Goal: Navigation & Orientation: Locate item on page

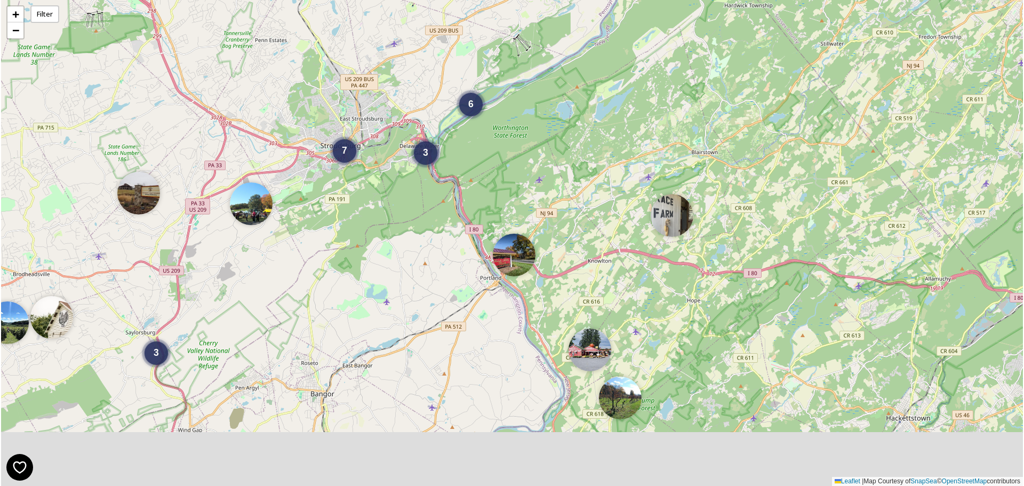
drag, startPoint x: 829, startPoint y: 414, endPoint x: 773, endPoint y: 214, distance: 207.7
click at [773, 214] on div "6 3 3 7 + − Leaflet | Map Courtesy of SnapSea © OpenStreetMap contributors" at bounding box center [512, 243] width 1022 height 486
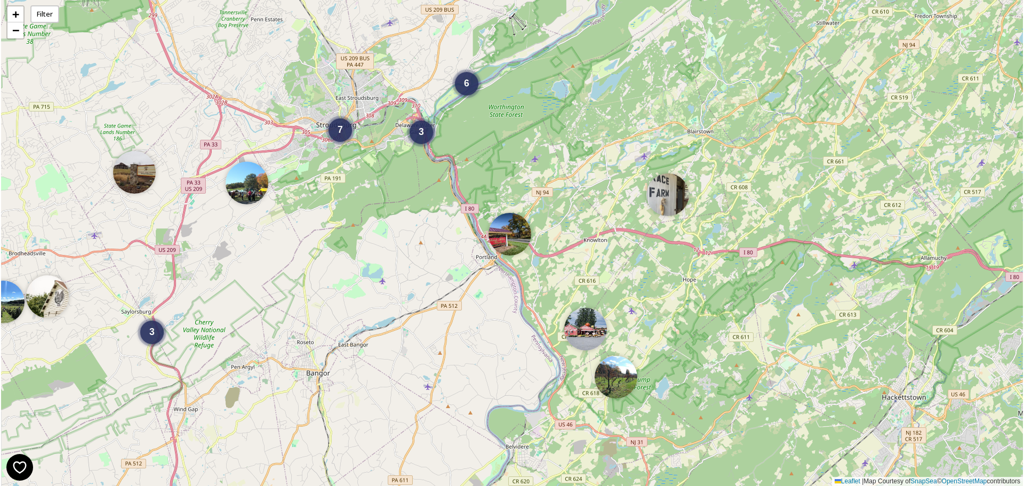
drag, startPoint x: 655, startPoint y: 424, endPoint x: 604, endPoint y: 234, distance: 196.6
click at [604, 234] on div "6 3 3 7 + − Leaflet | Map Courtesy of SnapSea © OpenStreetMap contributors" at bounding box center [512, 243] width 1022 height 486
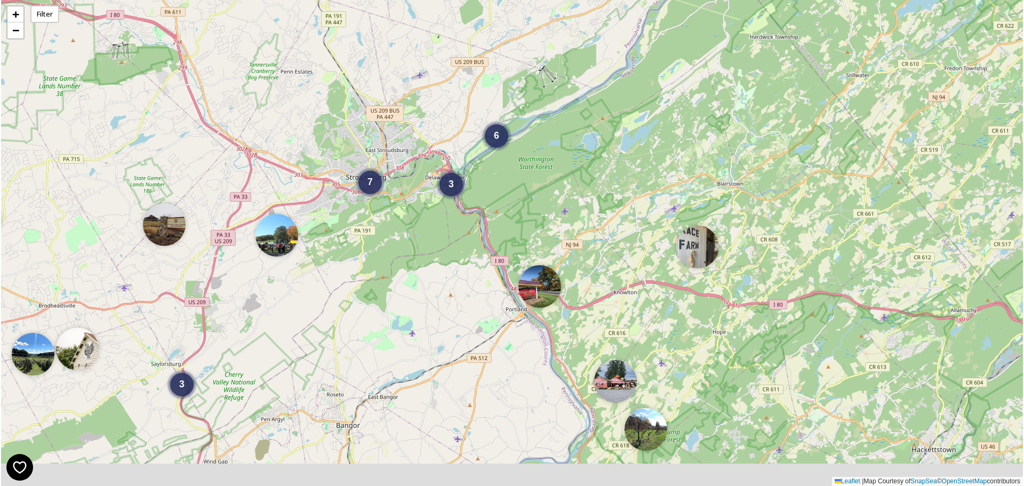
drag, startPoint x: 910, startPoint y: 405, endPoint x: 901, endPoint y: 323, distance: 83.2
click at [901, 323] on div "3 7 3 6 + − Leaflet | Map Courtesy of SnapSea © OpenStreetMap contributors" at bounding box center [512, 243] width 1022 height 486
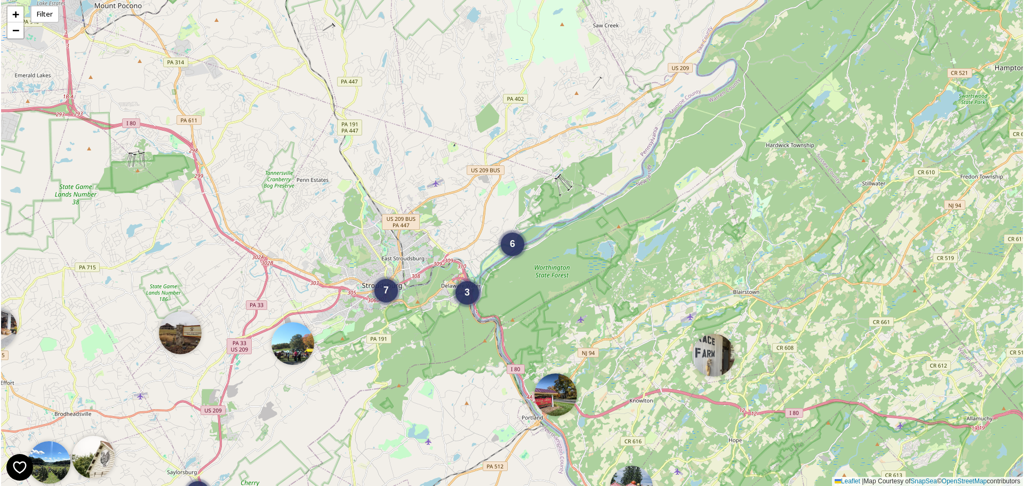
click at [633, 473] on img at bounding box center [631, 487] width 43 height 43
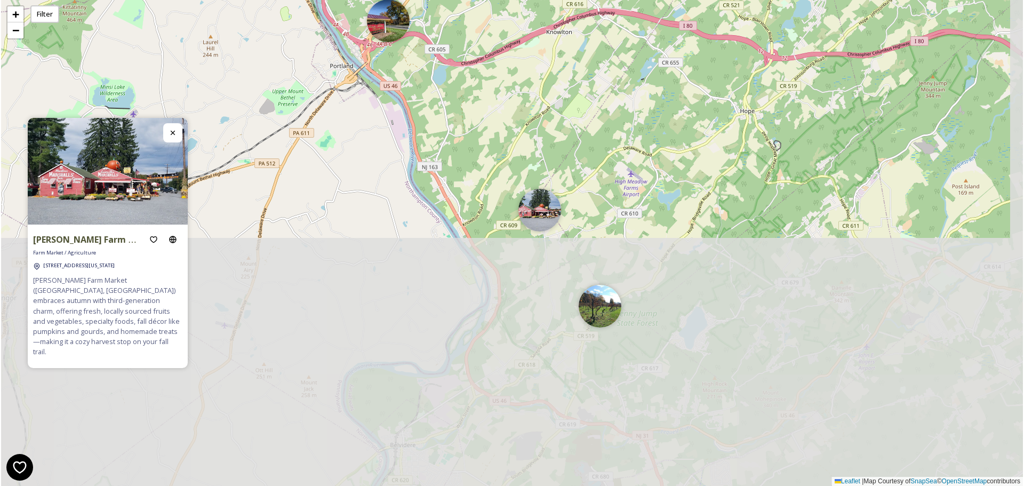
drag, startPoint x: 624, startPoint y: 429, endPoint x: 595, endPoint y: 145, distance: 285.7
click at [595, 145] on div "2 6 3 6 + − Leaflet | Map Courtesy of SnapSea © OpenStreetMap contributors" at bounding box center [512, 243] width 1022 height 486
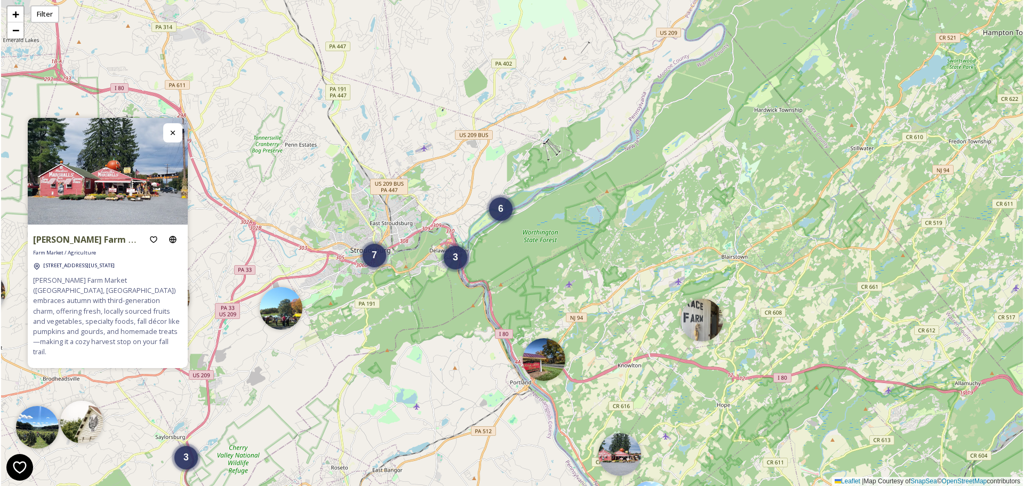
drag, startPoint x: 671, startPoint y: 408, endPoint x: 645, endPoint y: 344, distance: 69.1
click at [645, 344] on div "3 7 3 6 + − Leaflet | Map Courtesy of SnapSea © OpenStreetMap contributors" at bounding box center [512, 243] width 1022 height 486
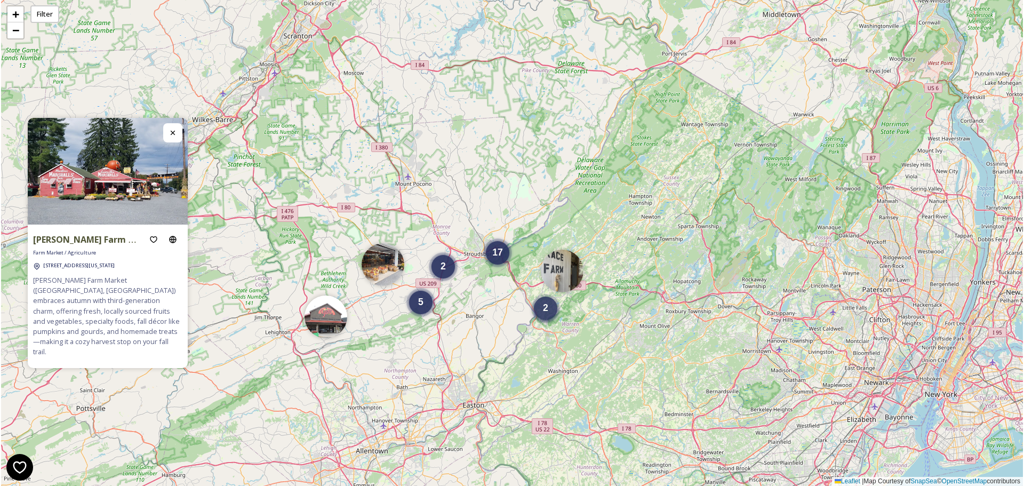
click at [552, 311] on div "2" at bounding box center [545, 307] width 23 height 23
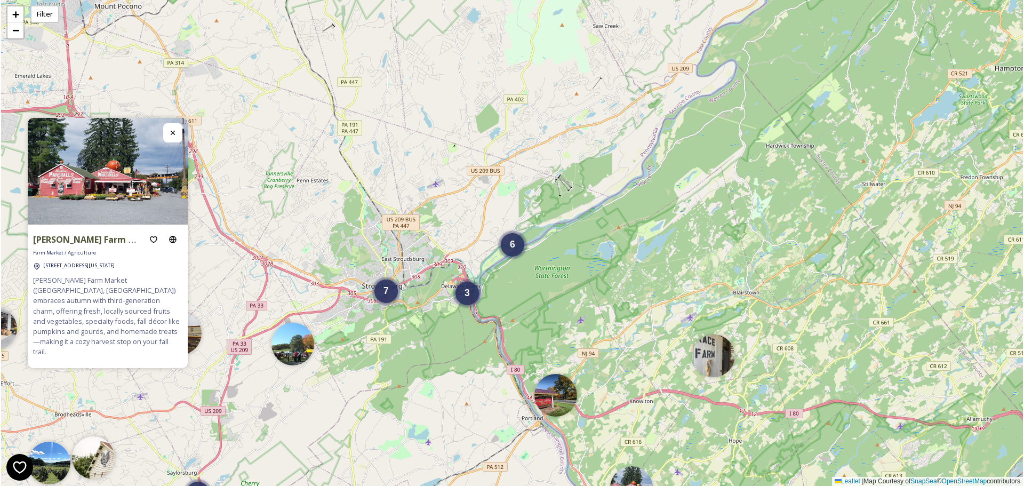
click at [638, 479] on img at bounding box center [631, 487] width 43 height 43
click at [561, 390] on img at bounding box center [555, 392] width 43 height 43
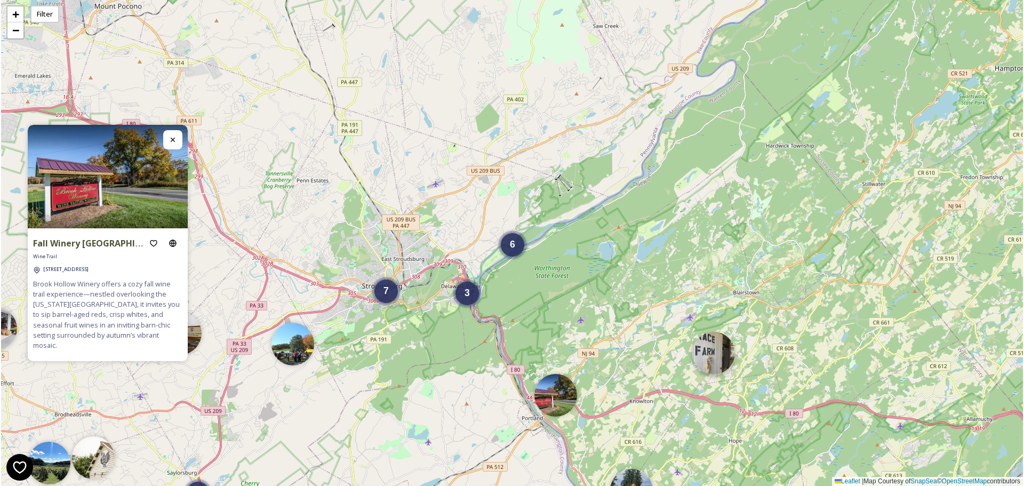
click at [717, 358] on img at bounding box center [713, 353] width 43 height 43
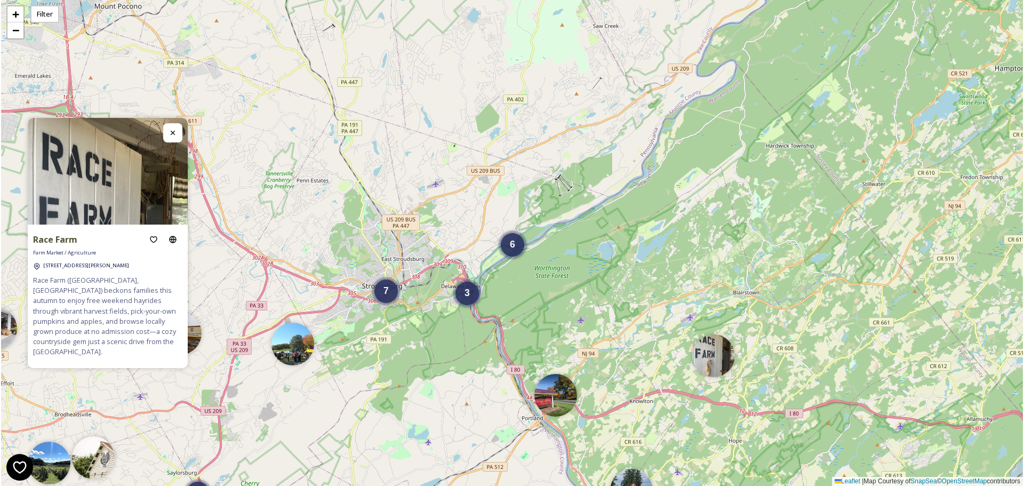
click at [497, 253] on div "6 3 3 7 + − Leaflet | Map Courtesy of SnapSea © OpenStreetMap contributors" at bounding box center [512, 243] width 1022 height 486
click at [506, 250] on div "6" at bounding box center [512, 241] width 23 height 23
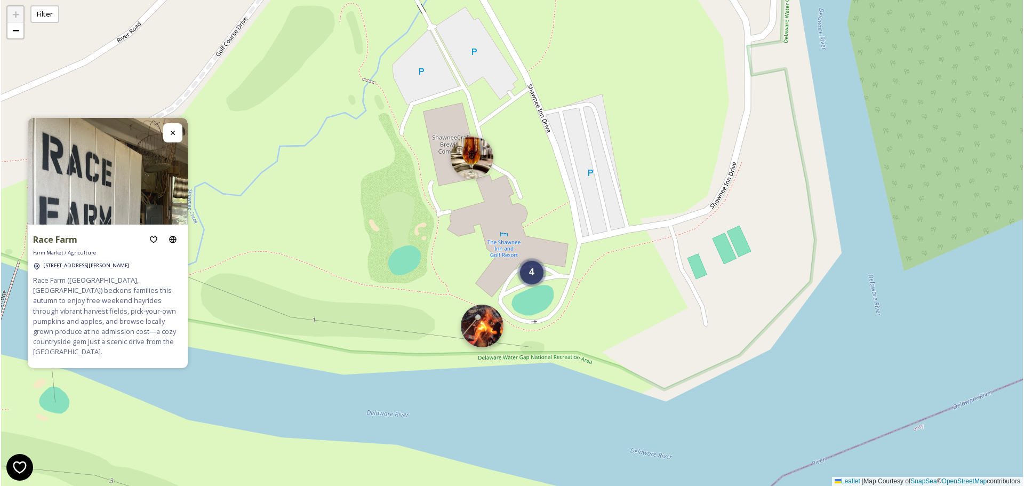
click at [487, 335] on img at bounding box center [482, 325] width 43 height 43
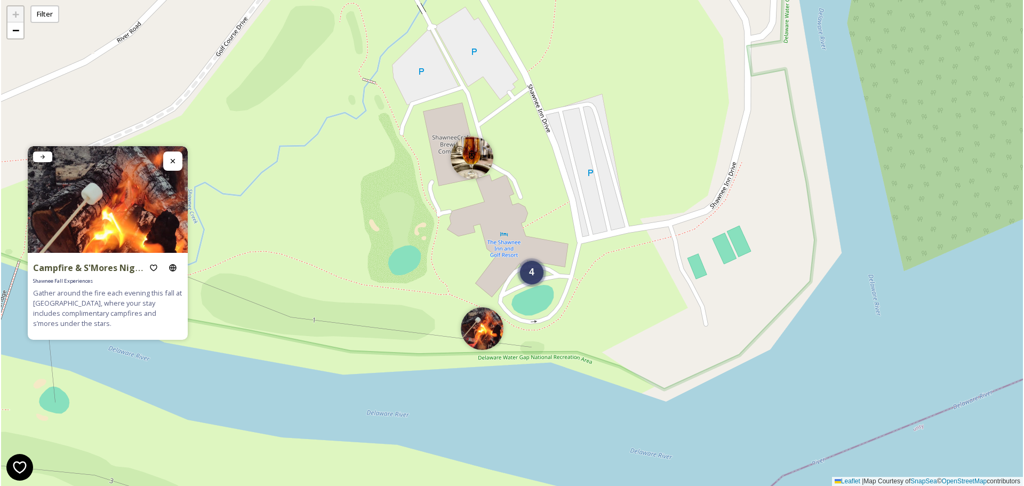
click at [644, 369] on div "4 + − Leaflet | Map Courtesy of SnapSea © OpenStreetMap contributors" at bounding box center [512, 243] width 1022 height 486
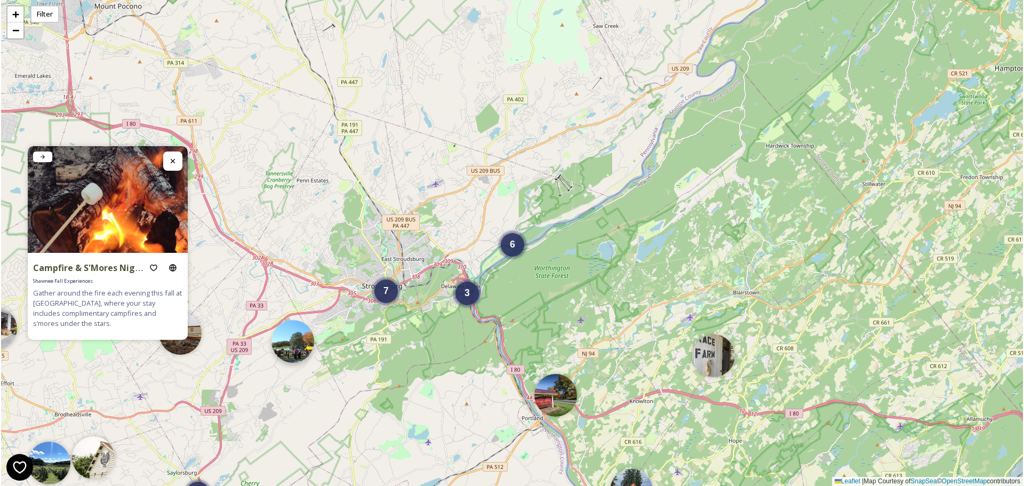
click at [296, 339] on img at bounding box center [292, 341] width 43 height 43
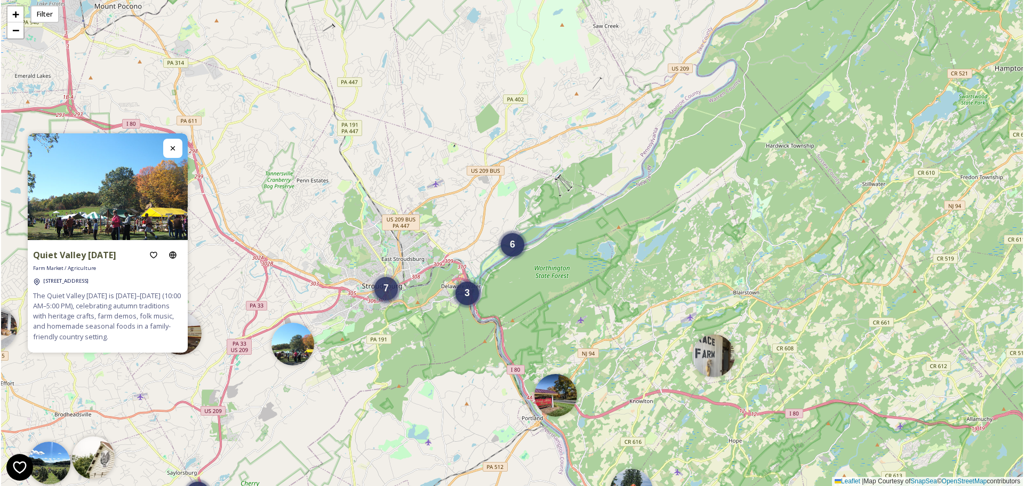
click at [388, 298] on div "7" at bounding box center [385, 288] width 23 height 23
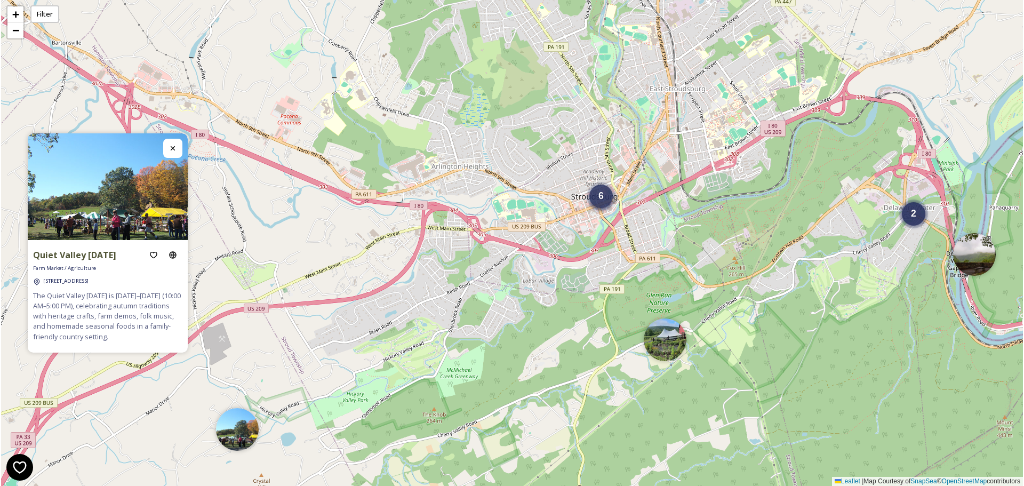
click at [606, 196] on div "6" at bounding box center [600, 195] width 23 height 23
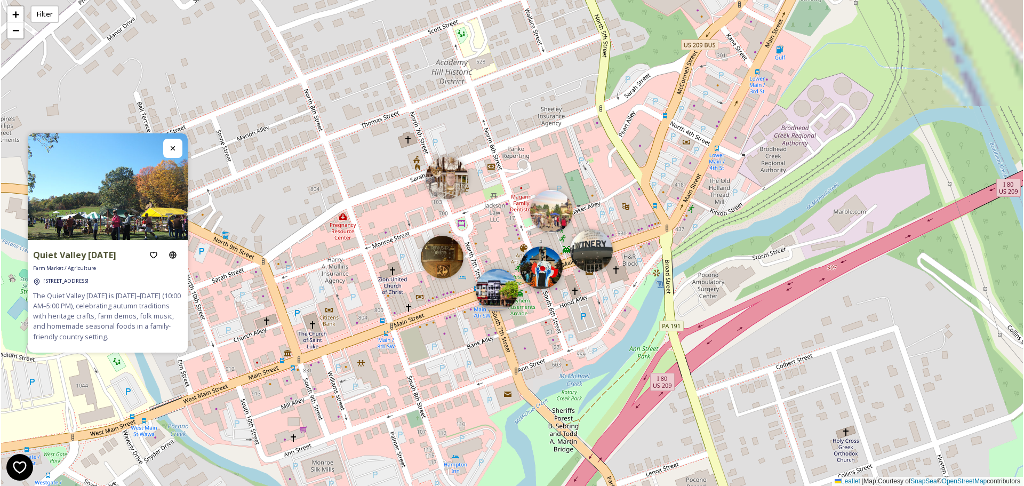
click at [552, 276] on img at bounding box center [541, 267] width 43 height 43
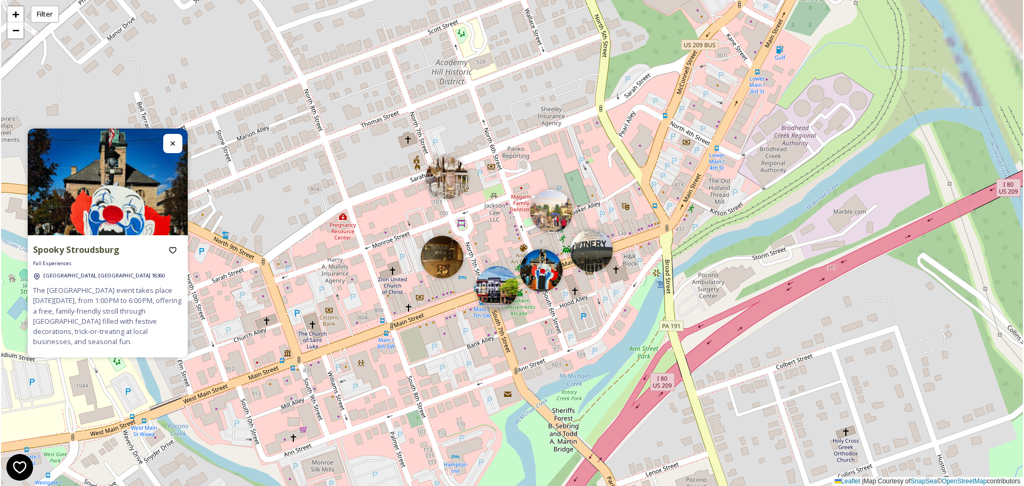
click at [498, 283] on img at bounding box center [497, 287] width 43 height 43
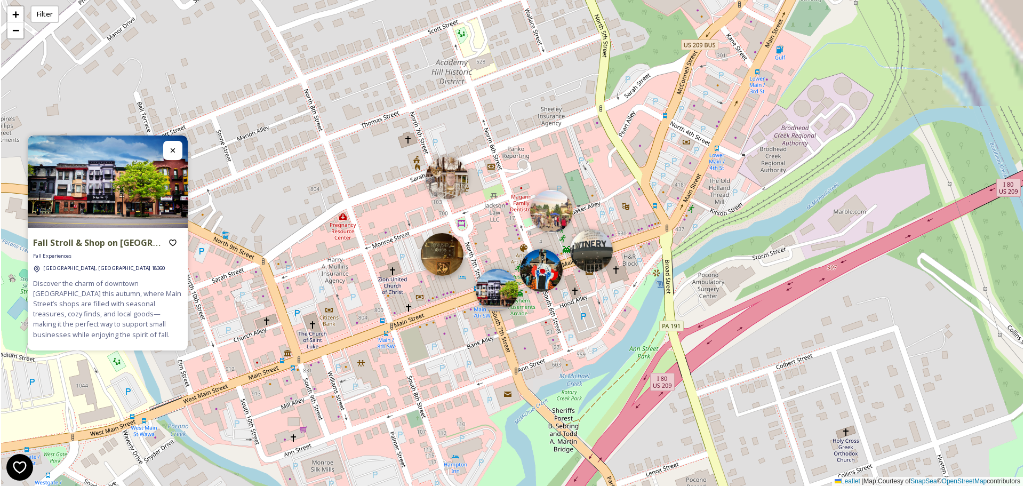
click at [438, 269] on img at bounding box center [442, 254] width 43 height 43
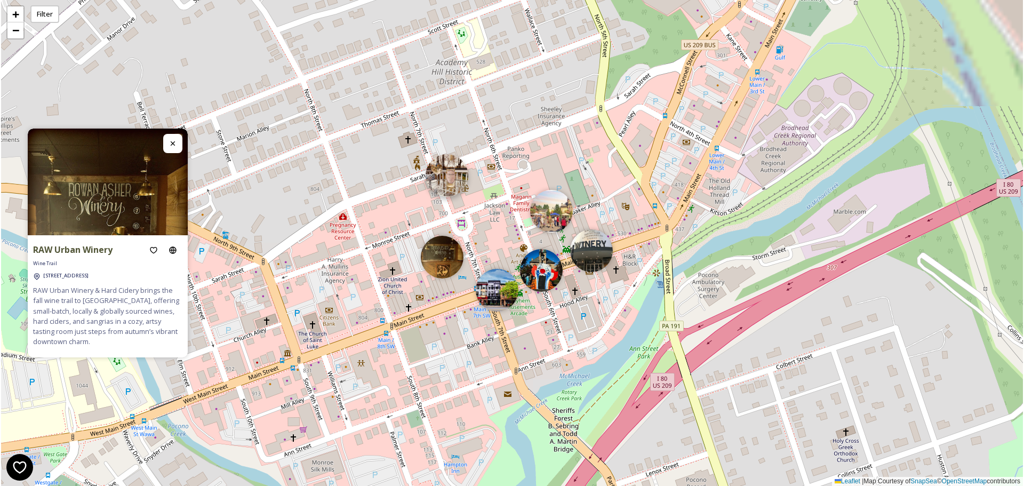
click at [444, 183] on img at bounding box center [447, 175] width 43 height 43
